Goal: Information Seeking & Learning: Compare options

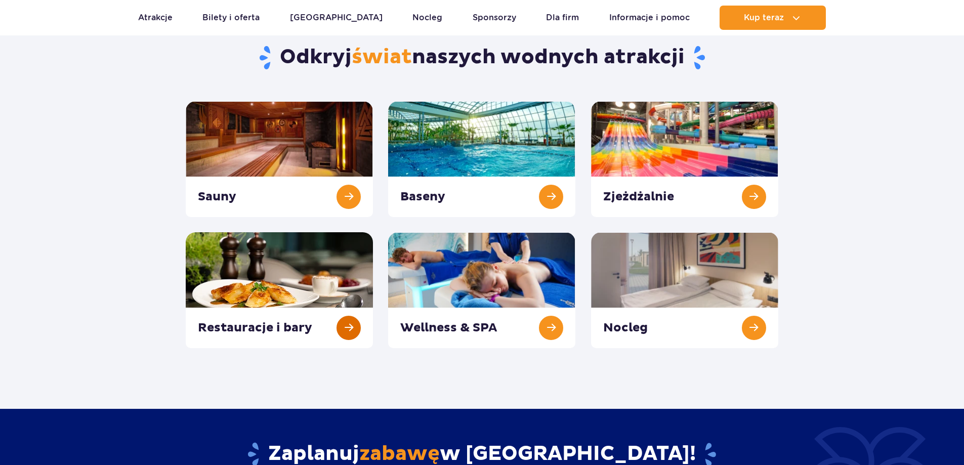
scroll to position [101, 0]
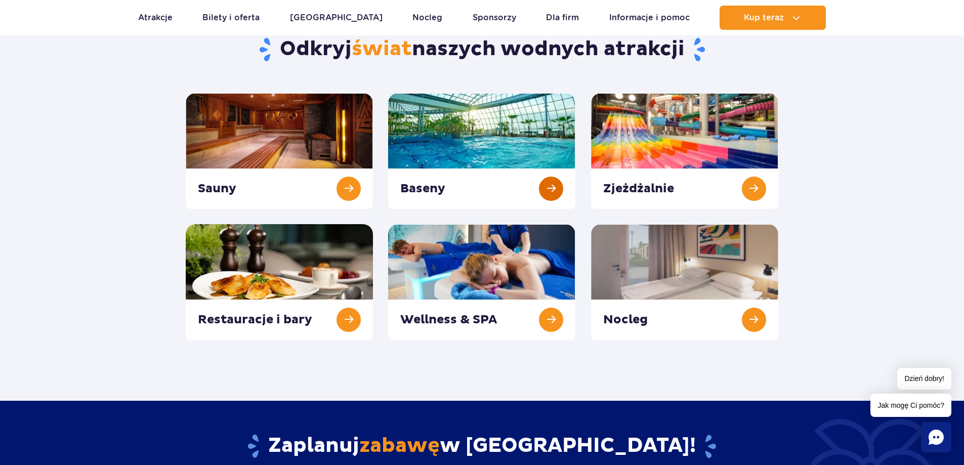
click at [507, 131] on link at bounding box center [481, 151] width 187 height 116
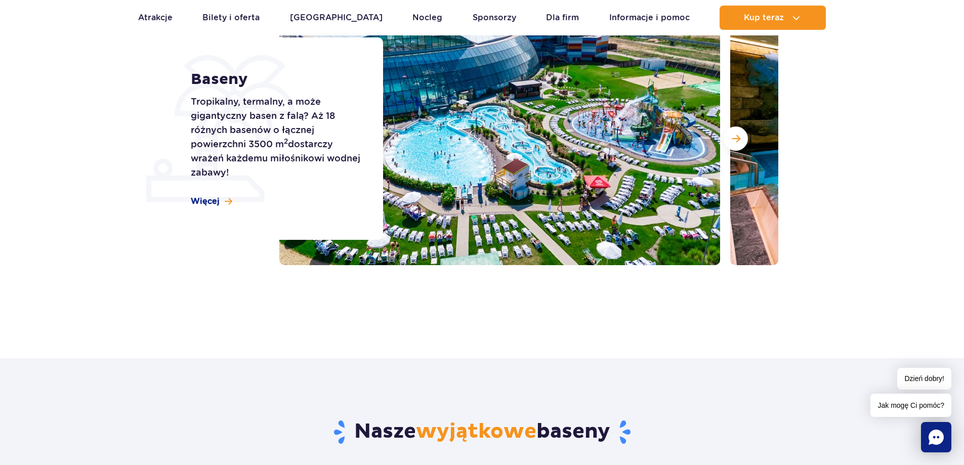
scroll to position [354, 0]
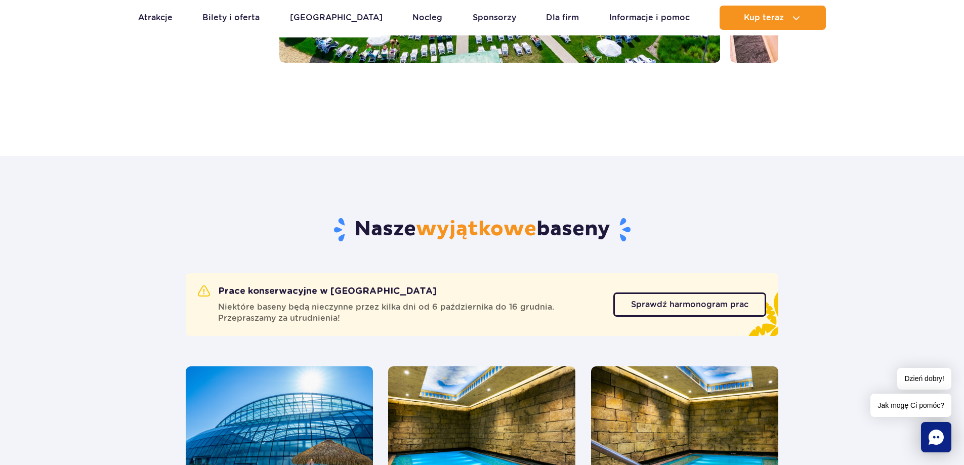
drag, startPoint x: 158, startPoint y: 353, endPoint x: 101, endPoint y: 409, distance: 80.5
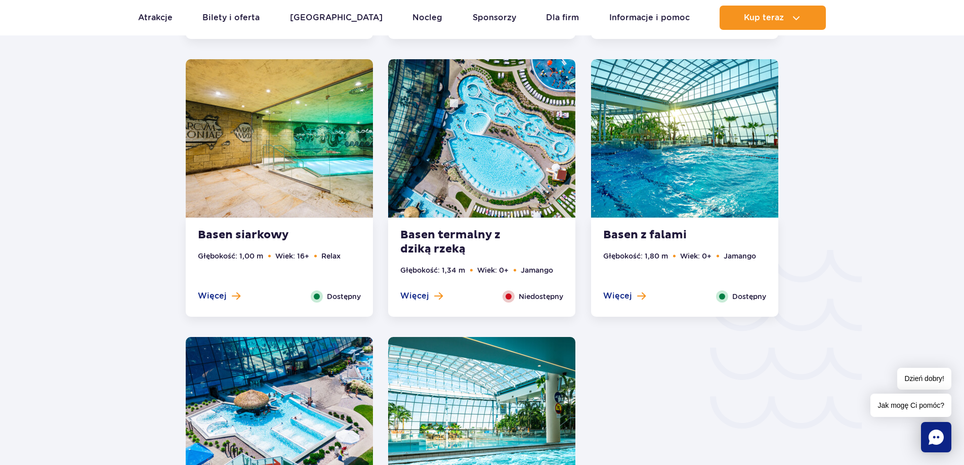
scroll to position [1468, 0]
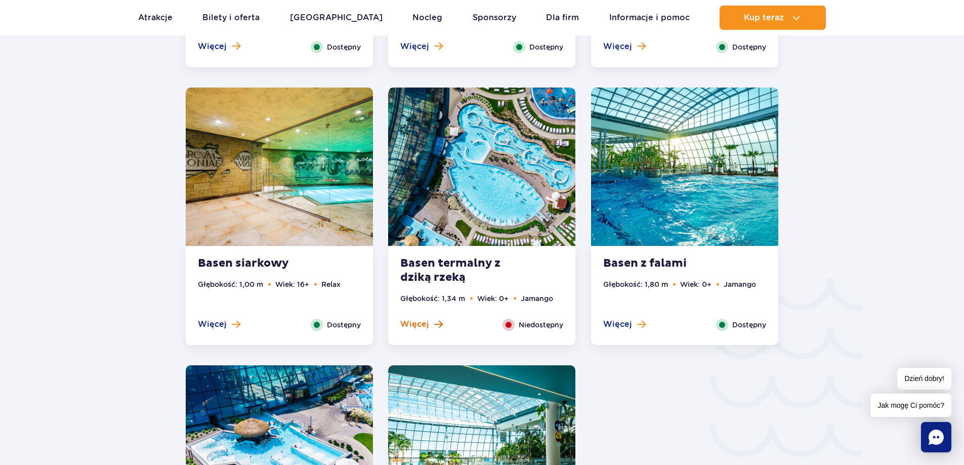
click at [421, 324] on span "Więcej" at bounding box center [414, 324] width 29 height 11
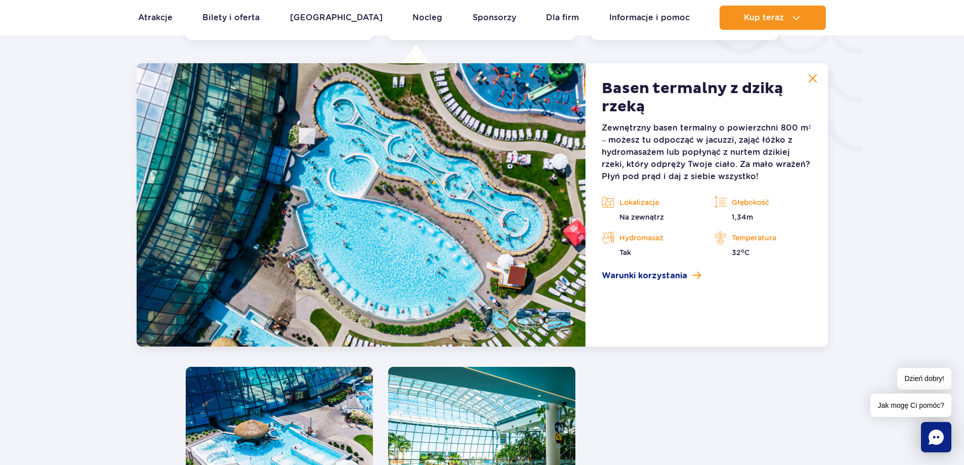
scroll to position [1775, 0]
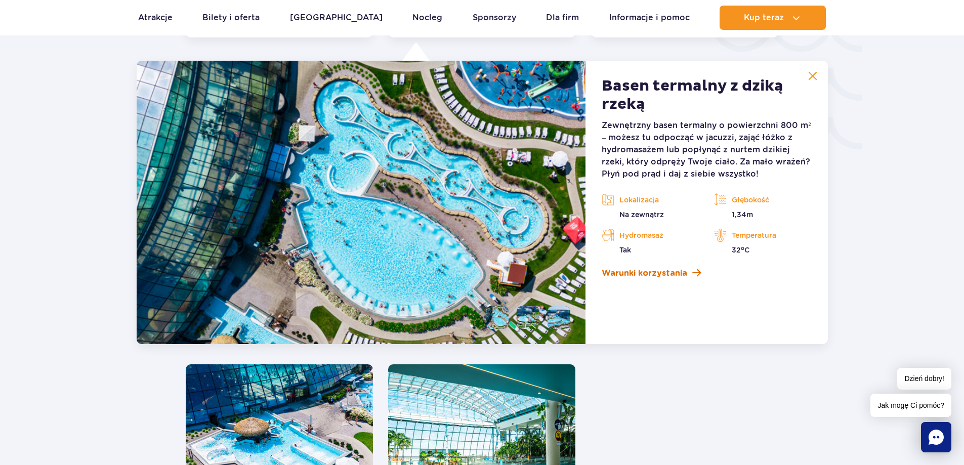
click at [649, 272] on span "Warunki korzystania" at bounding box center [645, 273] width 86 height 12
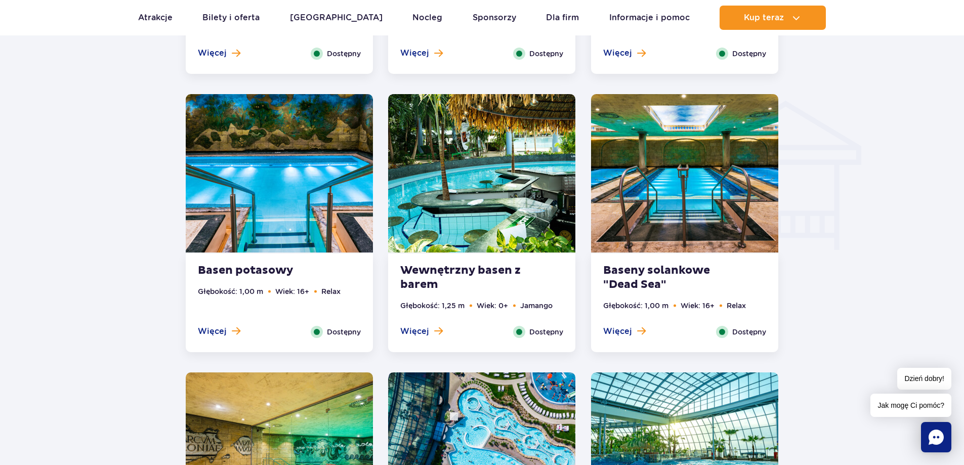
scroll to position [1016, 0]
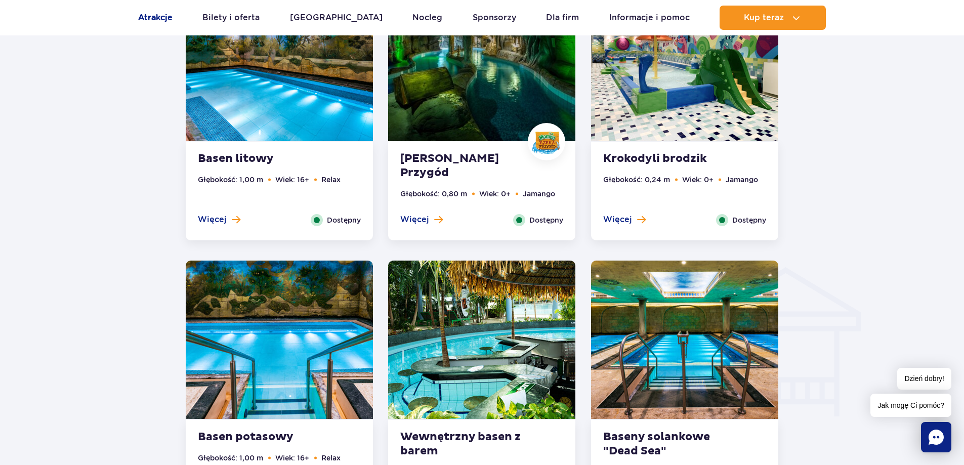
click at [158, 20] on link "Atrakcje" at bounding box center [155, 18] width 34 height 24
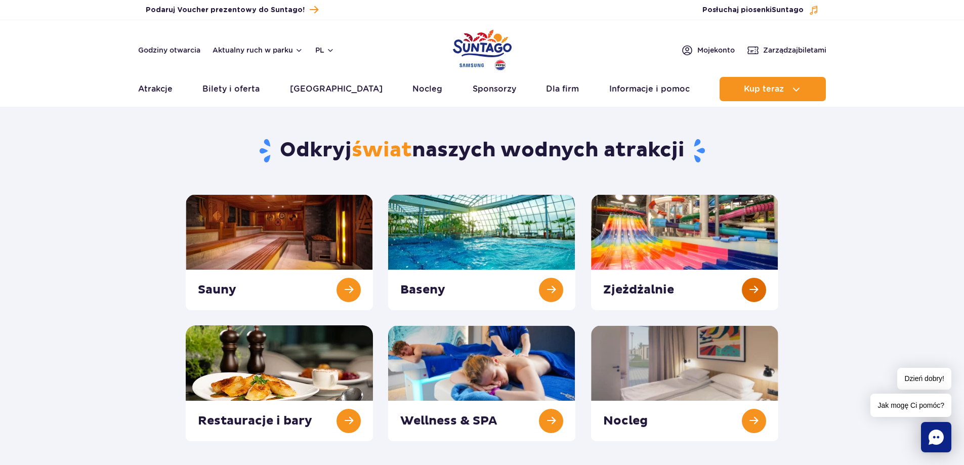
click at [619, 240] on link at bounding box center [684, 252] width 187 height 116
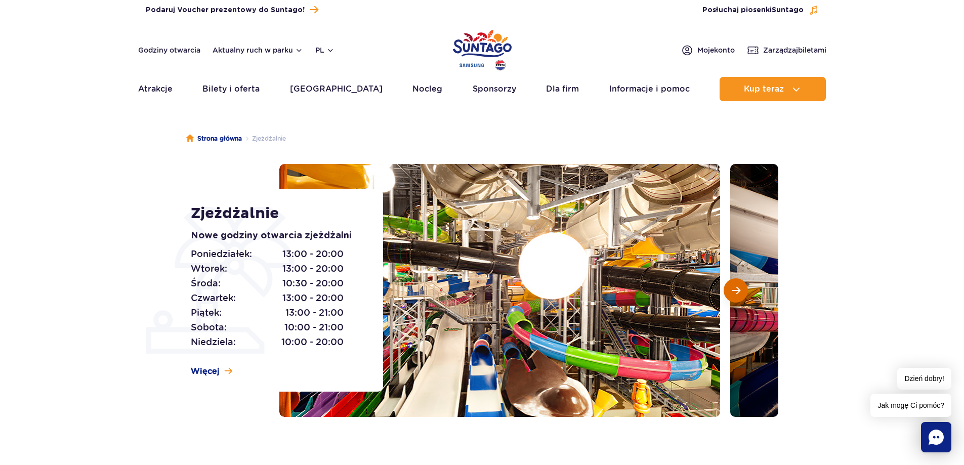
click at [741, 288] on button "Następny slajd" at bounding box center [736, 290] width 24 height 24
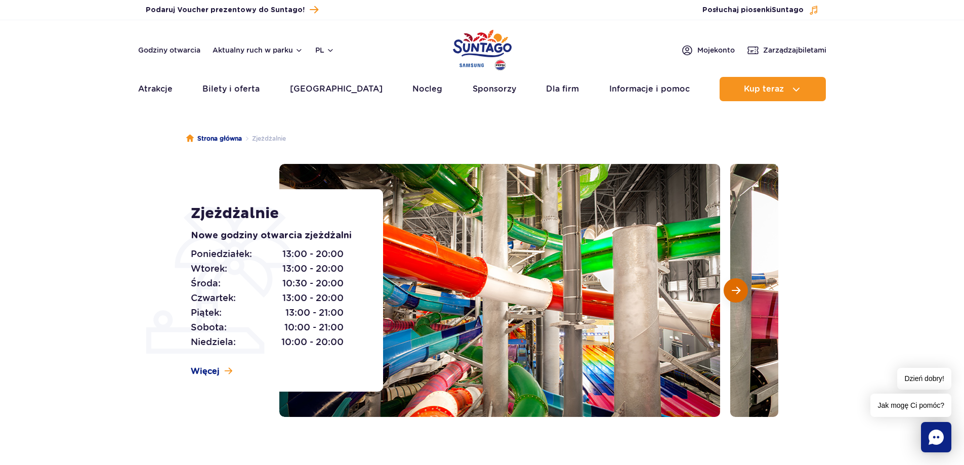
click at [741, 288] on button "Następny slajd" at bounding box center [736, 290] width 24 height 24
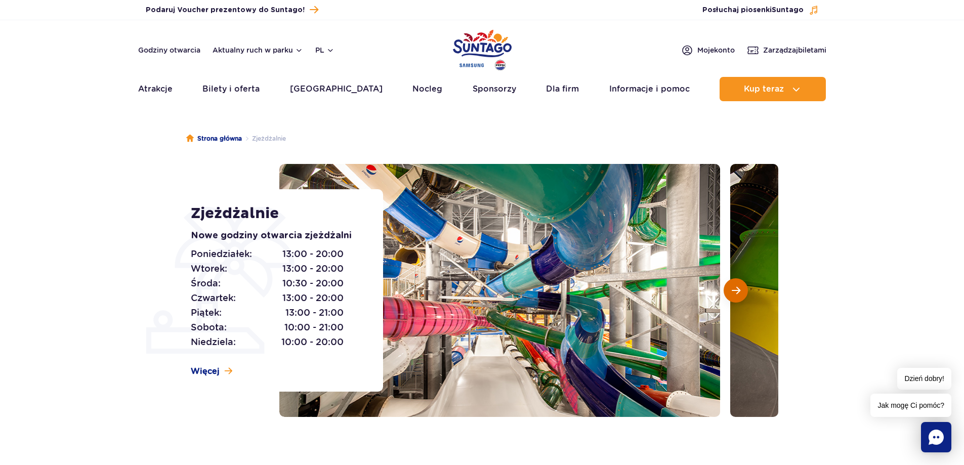
click at [741, 288] on button "Następny slajd" at bounding box center [736, 290] width 24 height 24
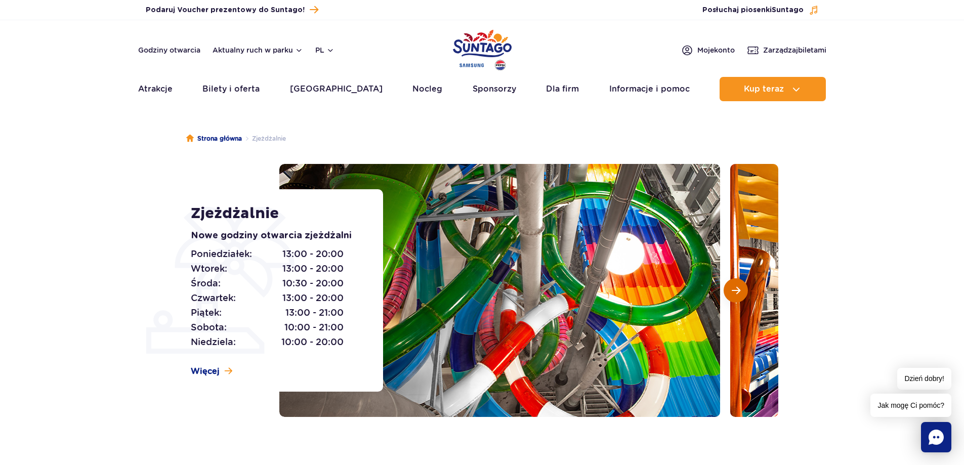
click at [741, 288] on button "Następny slajd" at bounding box center [736, 290] width 24 height 24
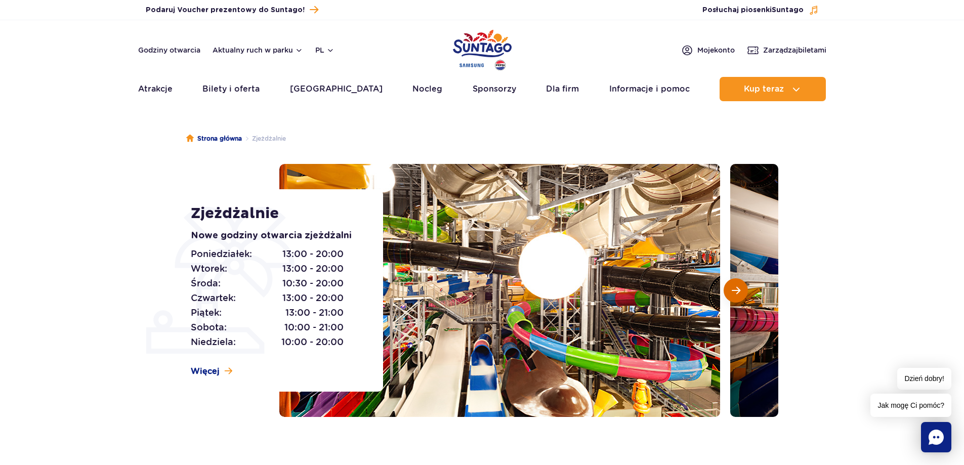
click at [741, 288] on button "Następny slajd" at bounding box center [736, 290] width 24 height 24
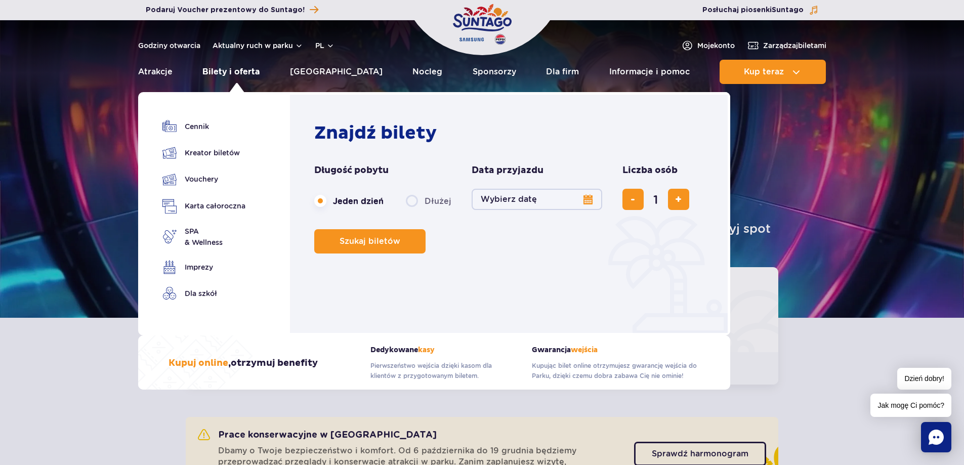
click at [243, 70] on link "Bilety i oferta" at bounding box center [230, 72] width 57 height 24
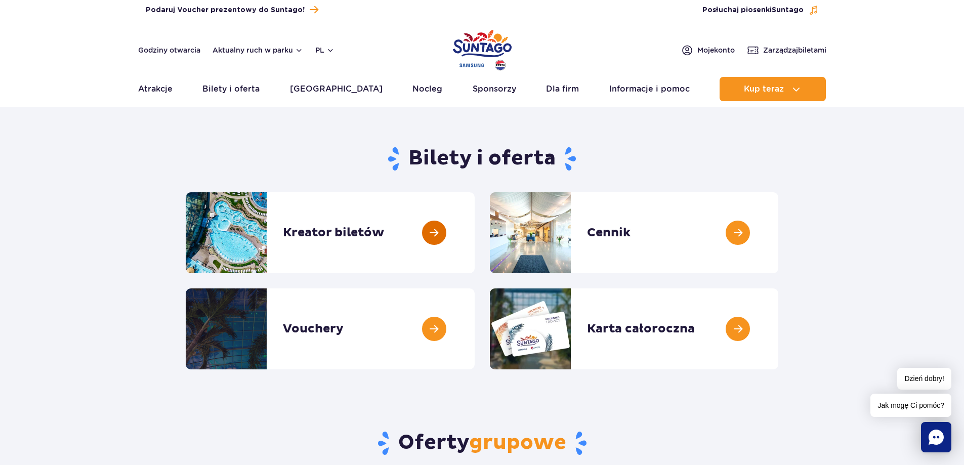
click at [475, 230] on link at bounding box center [475, 232] width 0 height 81
click at [778, 227] on link at bounding box center [778, 232] width 0 height 81
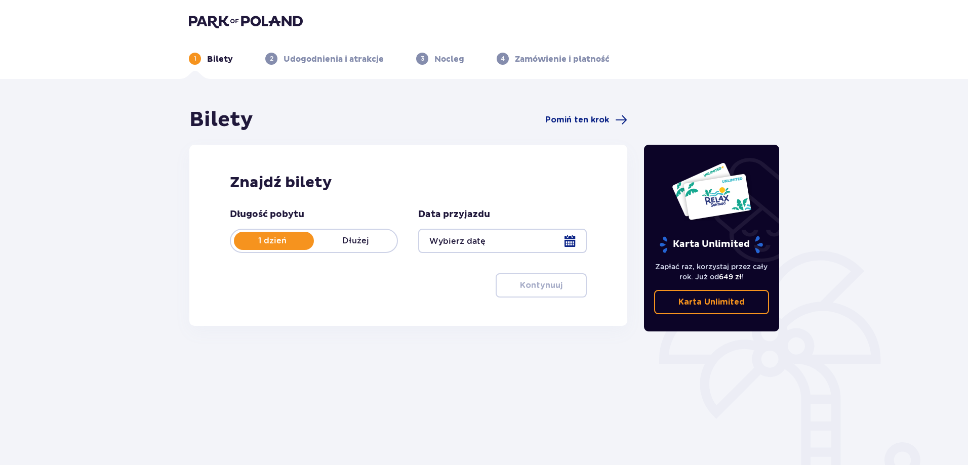
scroll to position [51, 0]
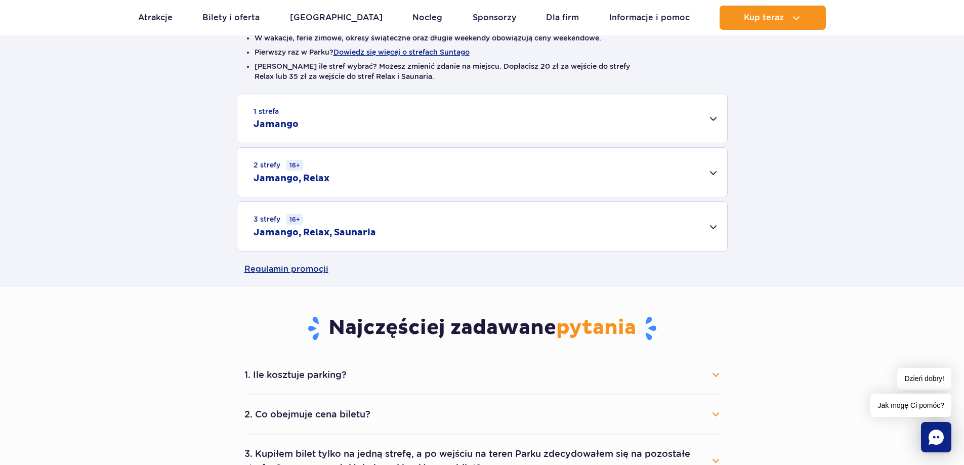
scroll to position [354, 0]
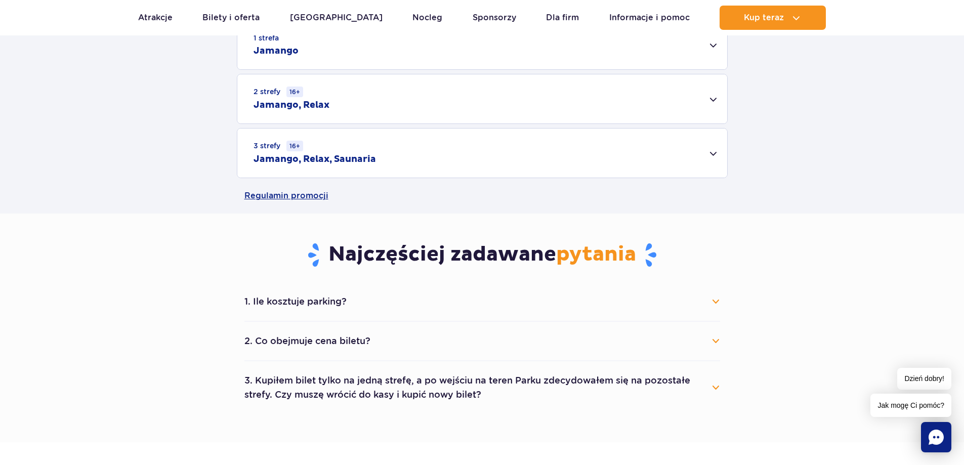
click at [532, 157] on div "3 strefy 16+ Jamango, Relax, Saunaria" at bounding box center [482, 153] width 490 height 49
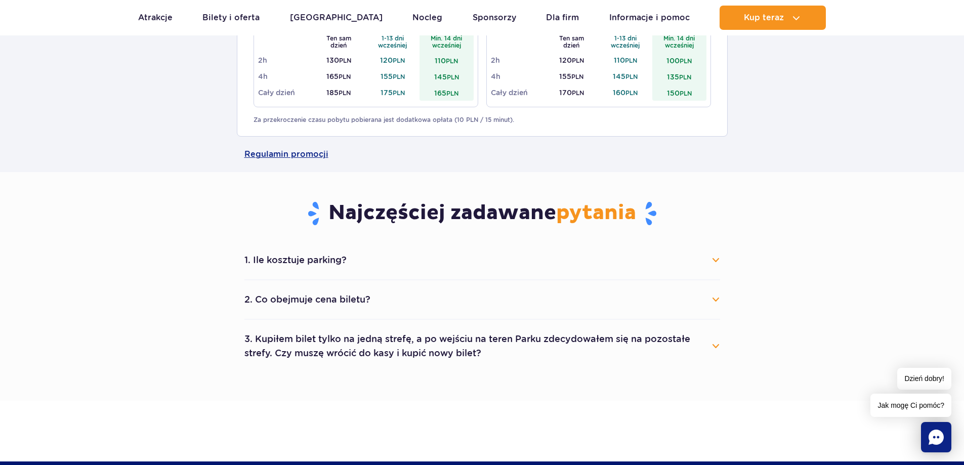
scroll to position [506, 0]
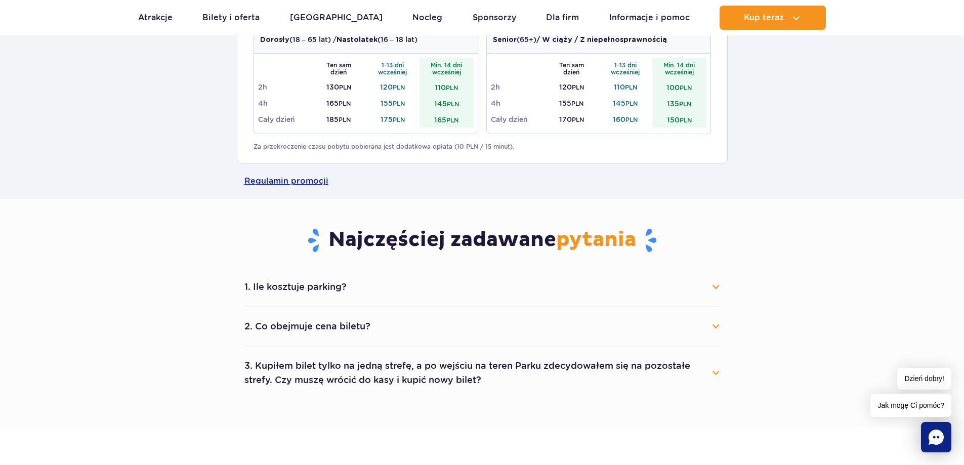
click at [484, 292] on button "1. Ile kosztuje parking?" at bounding box center [482, 287] width 476 height 22
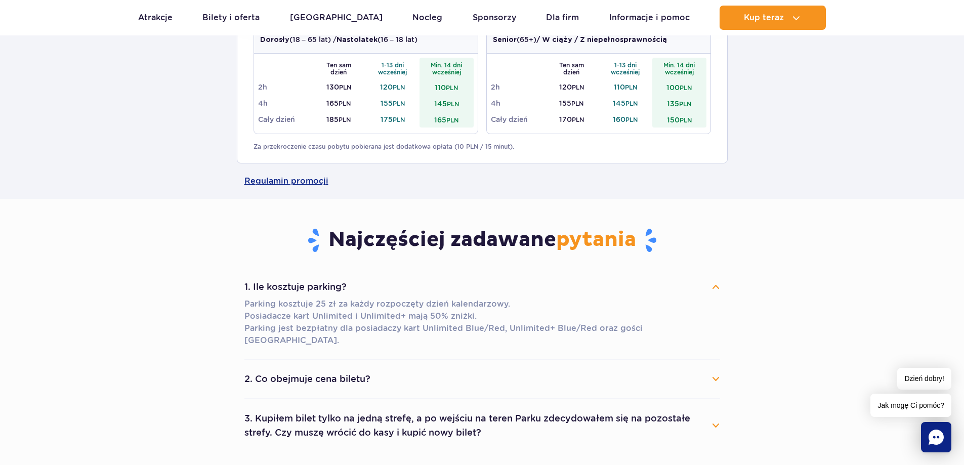
click at [611, 375] on button "2. Co obejmuje cena biletu?" at bounding box center [482, 379] width 476 height 22
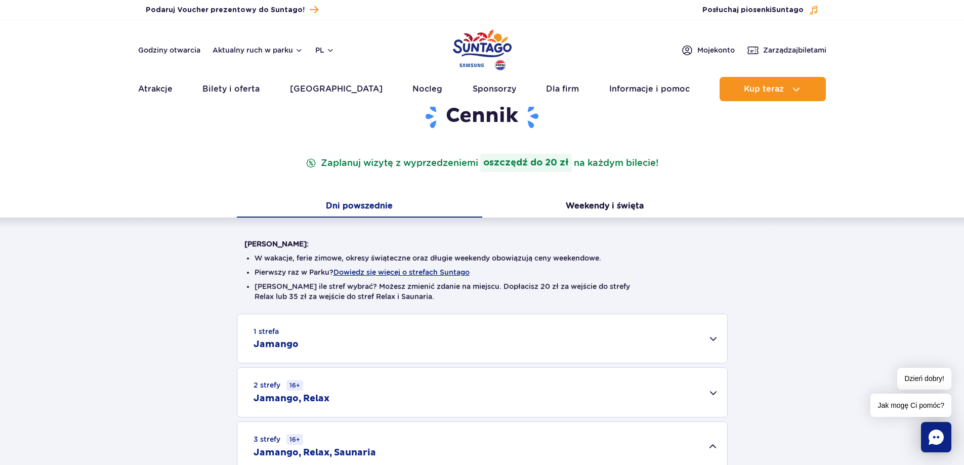
scroll to position [0, 0]
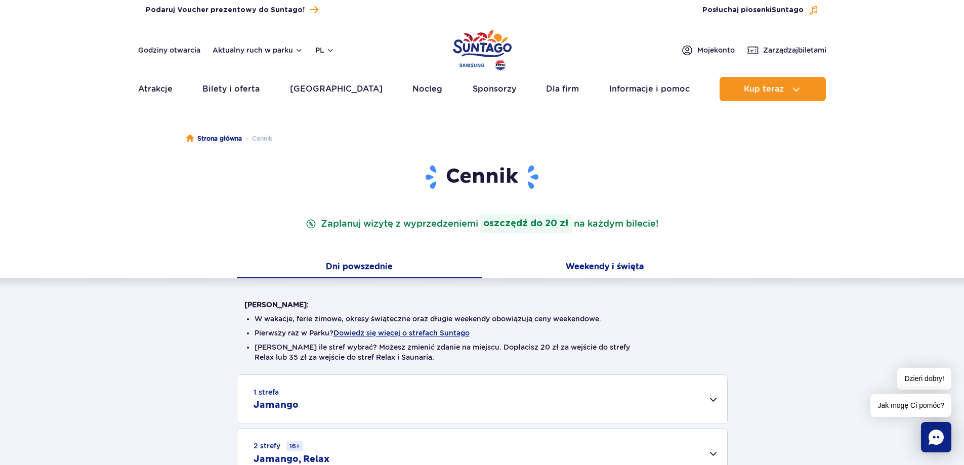
click at [572, 264] on button "Weekendy i święta" at bounding box center [604, 267] width 245 height 21
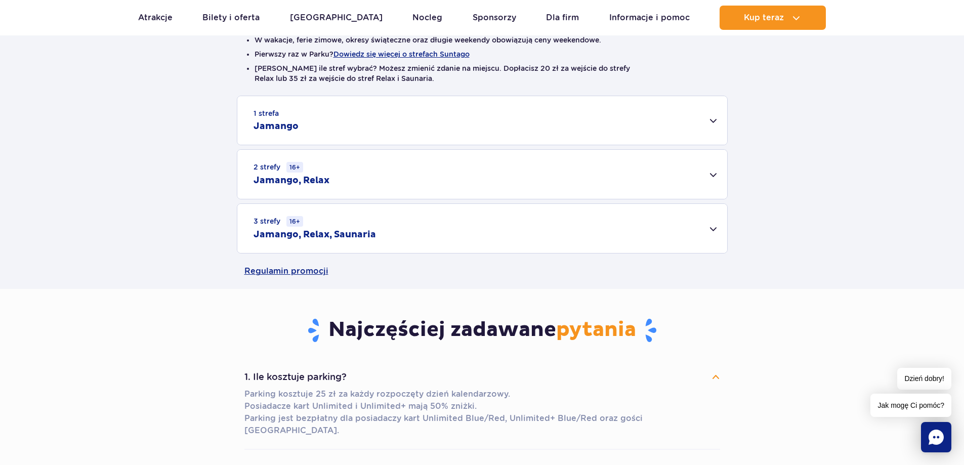
scroll to position [354, 0]
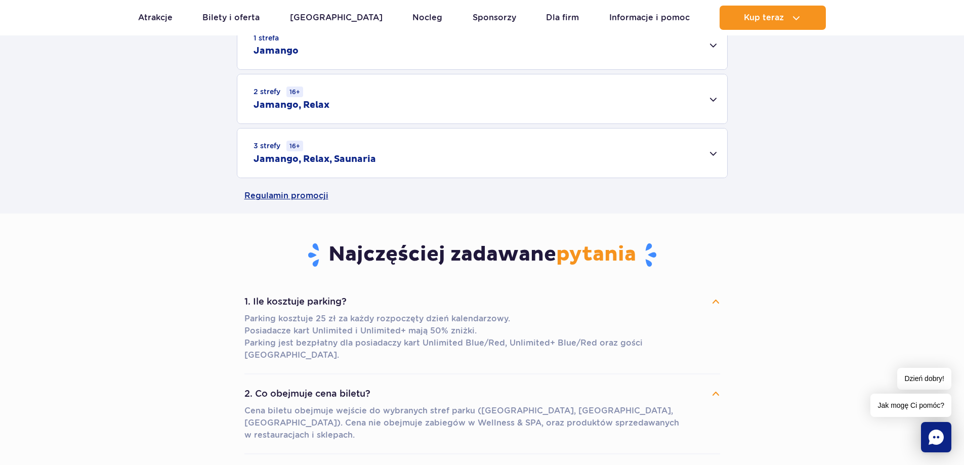
click at [431, 151] on div "3 strefy 16+ Jamango, Relax, Saunaria" at bounding box center [482, 153] width 490 height 49
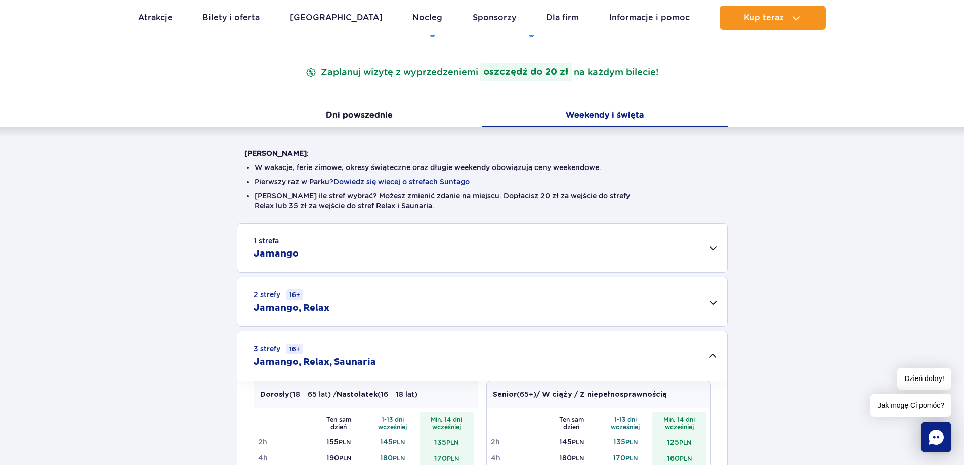
scroll to position [0, 0]
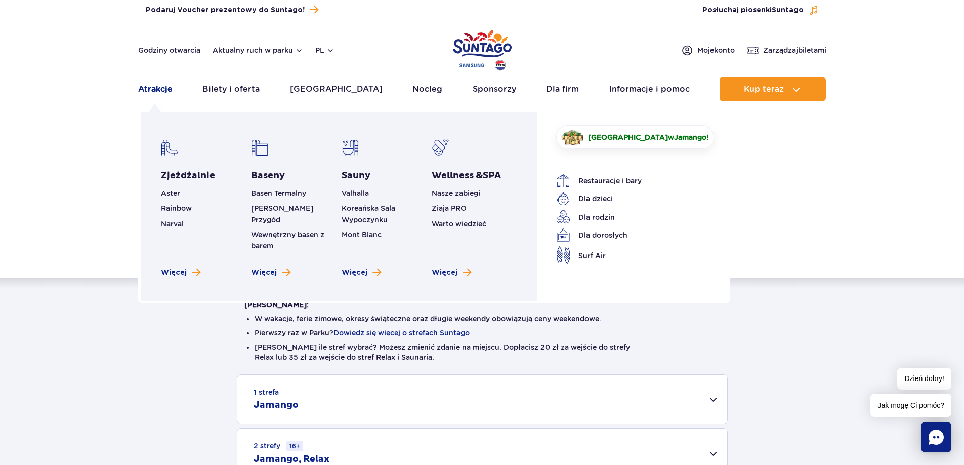
click at [155, 86] on link "Atrakcje" at bounding box center [155, 89] width 34 height 24
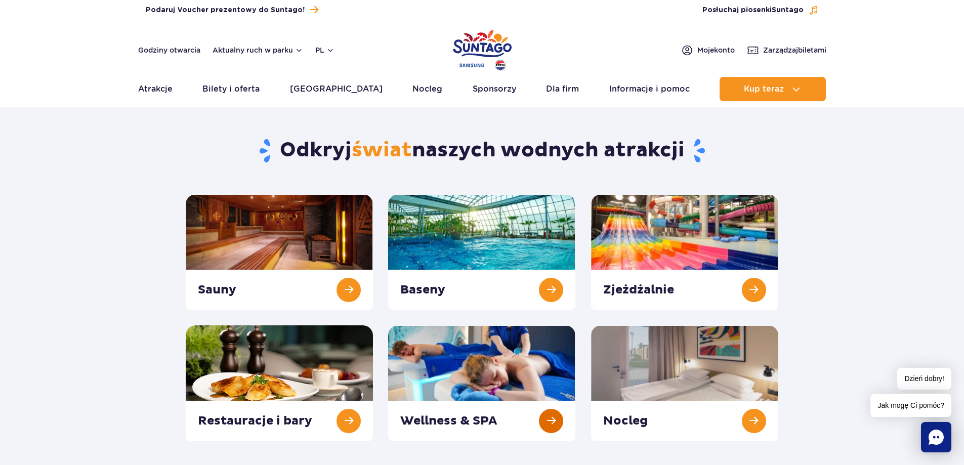
click at [521, 378] on link at bounding box center [481, 383] width 187 height 116
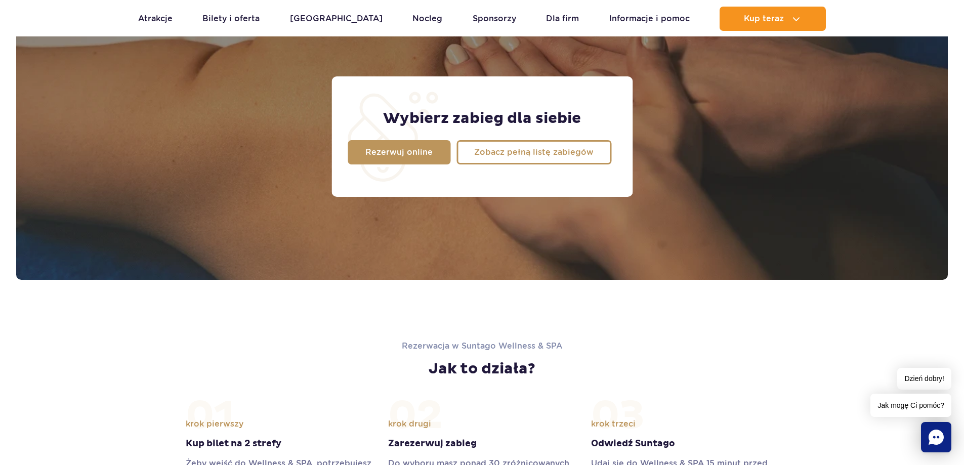
scroll to position [759, 0]
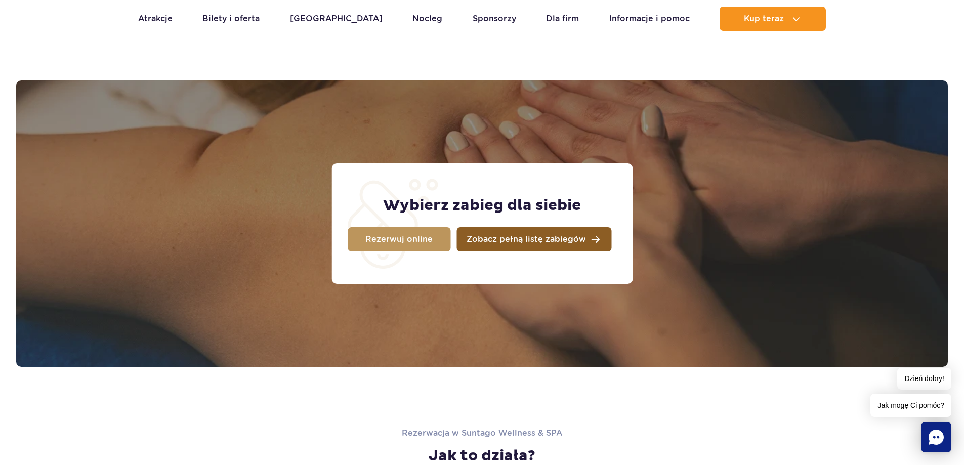
click at [533, 247] on link "Zobacz pełną listę zabiegów" at bounding box center [533, 239] width 155 height 24
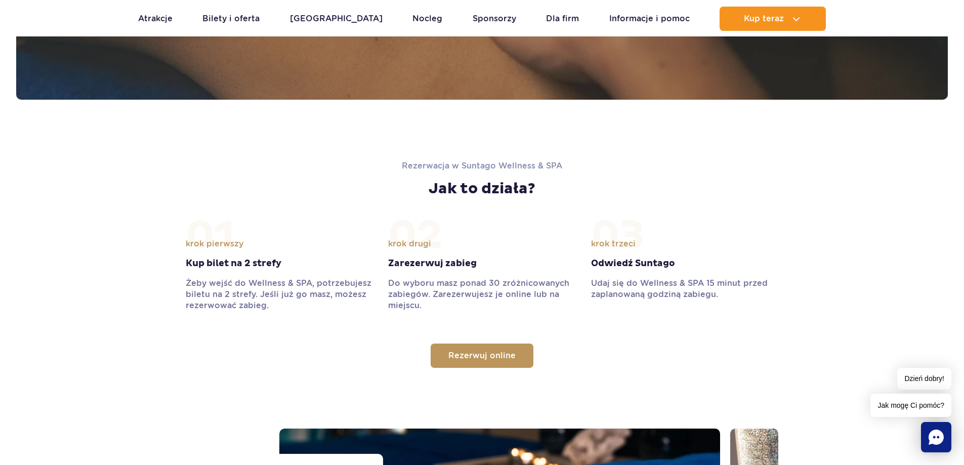
scroll to position [1113, 0]
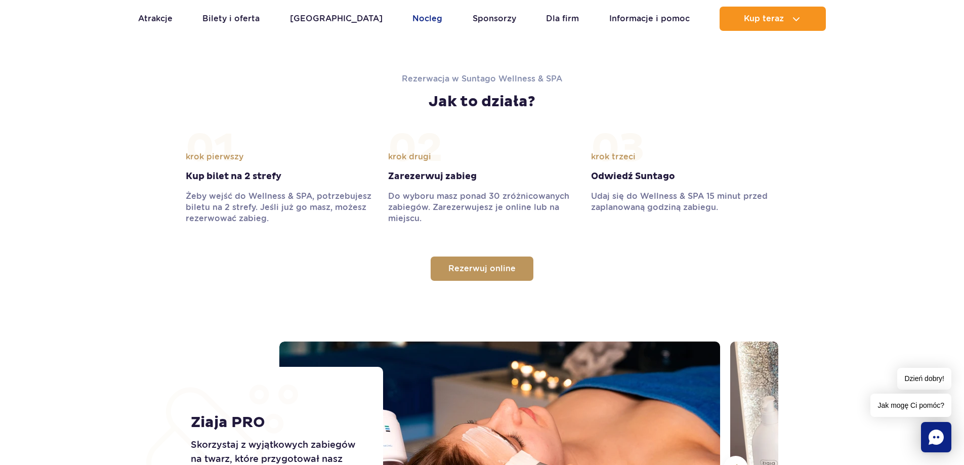
click at [412, 20] on link "Nocleg" at bounding box center [427, 19] width 30 height 24
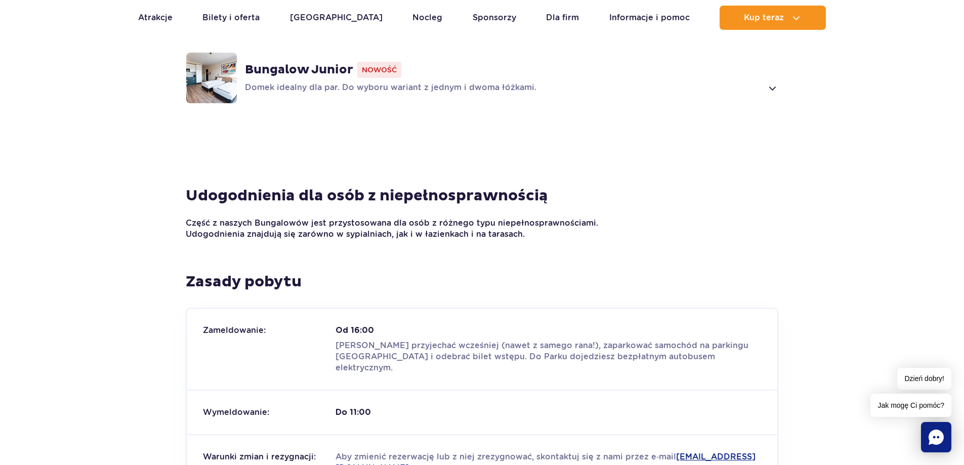
scroll to position [911, 0]
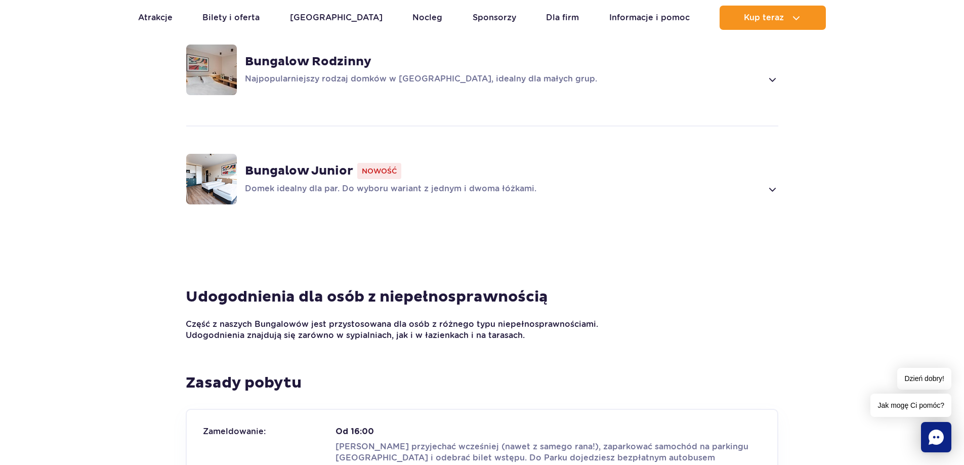
click at [480, 183] on p "Domek idealny dla par. Do wyboru wariant z jednym i dwoma łóżkami." at bounding box center [504, 189] width 518 height 12
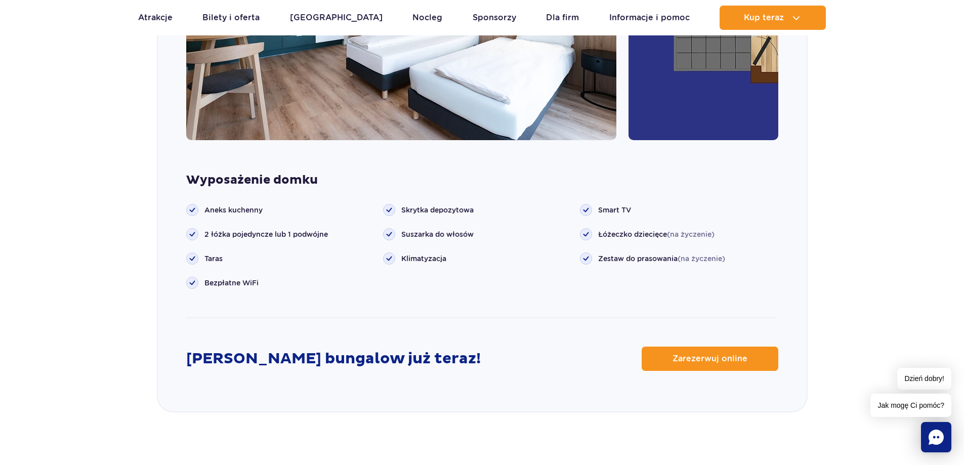
scroll to position [1126, 0]
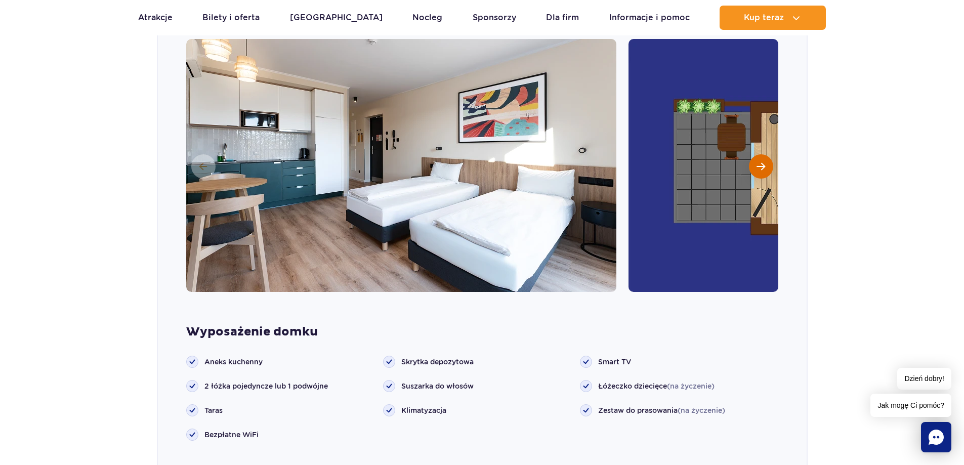
click at [763, 162] on span "Następny slajd" at bounding box center [761, 166] width 9 height 9
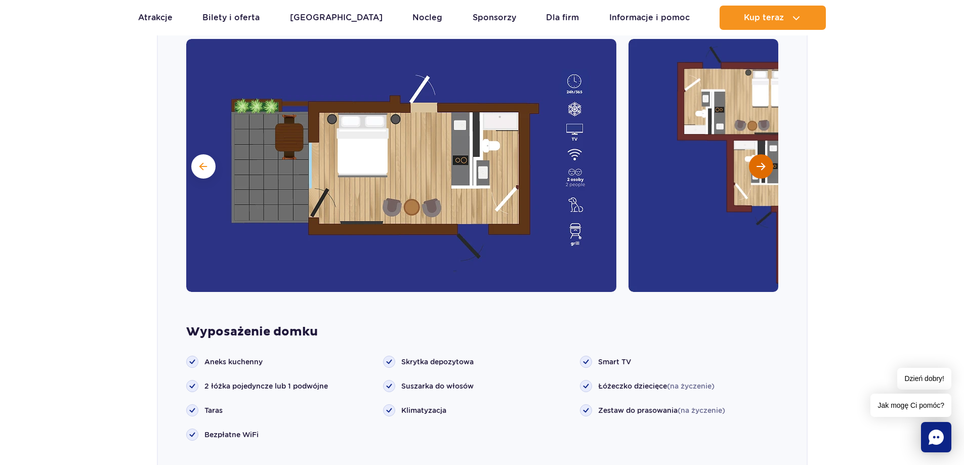
click at [763, 162] on span "Następny slajd" at bounding box center [761, 166] width 9 height 9
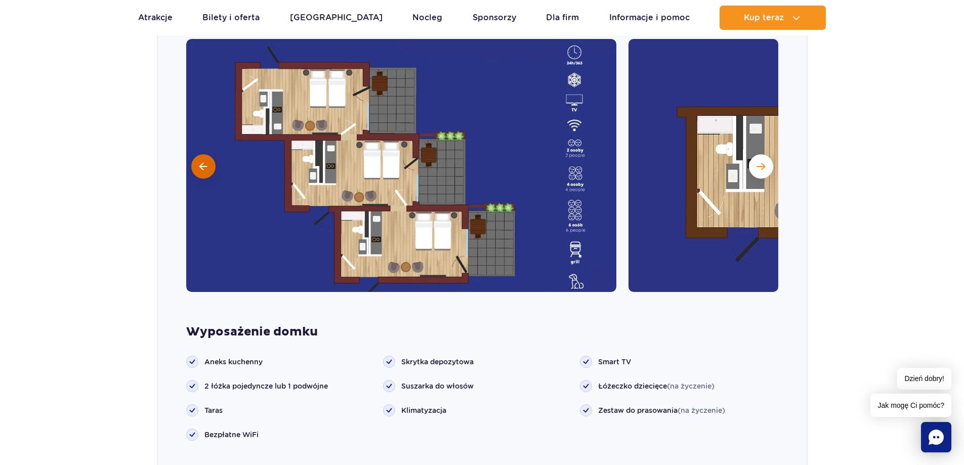
click at [204, 162] on span at bounding box center [203, 166] width 8 height 9
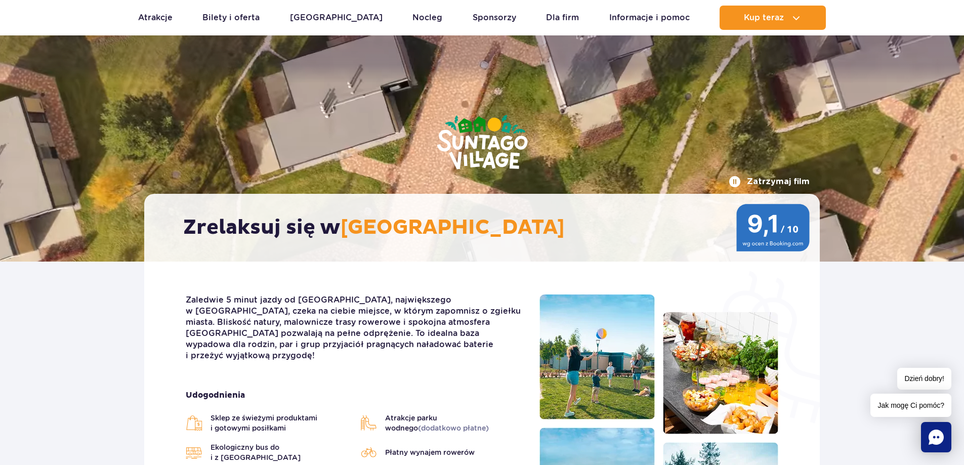
scroll to position [0, 0]
